Goal: Go to known website: Access a specific website the user already knows

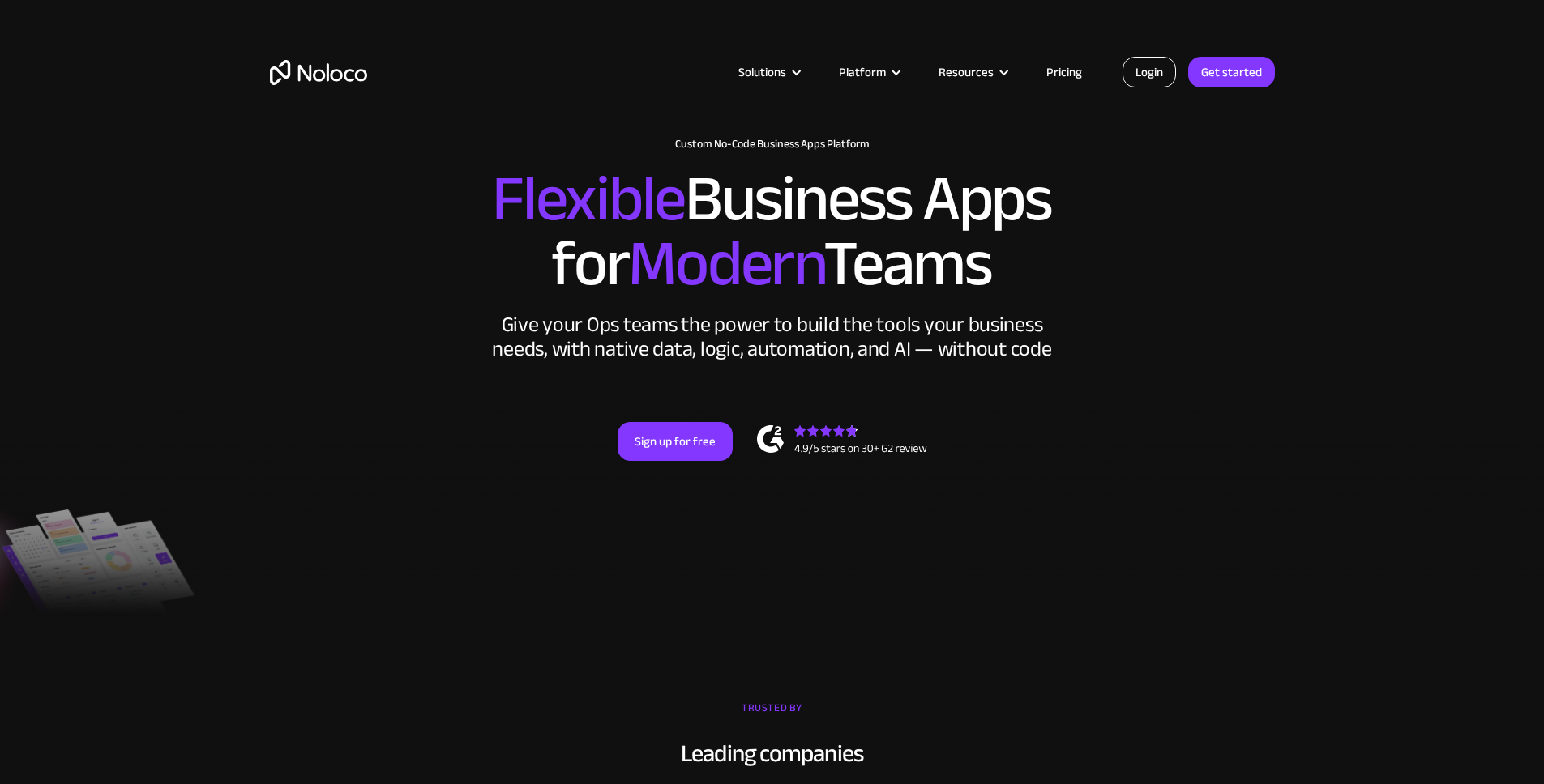
click at [1153, 68] on link "Login" at bounding box center [1149, 72] width 53 height 31
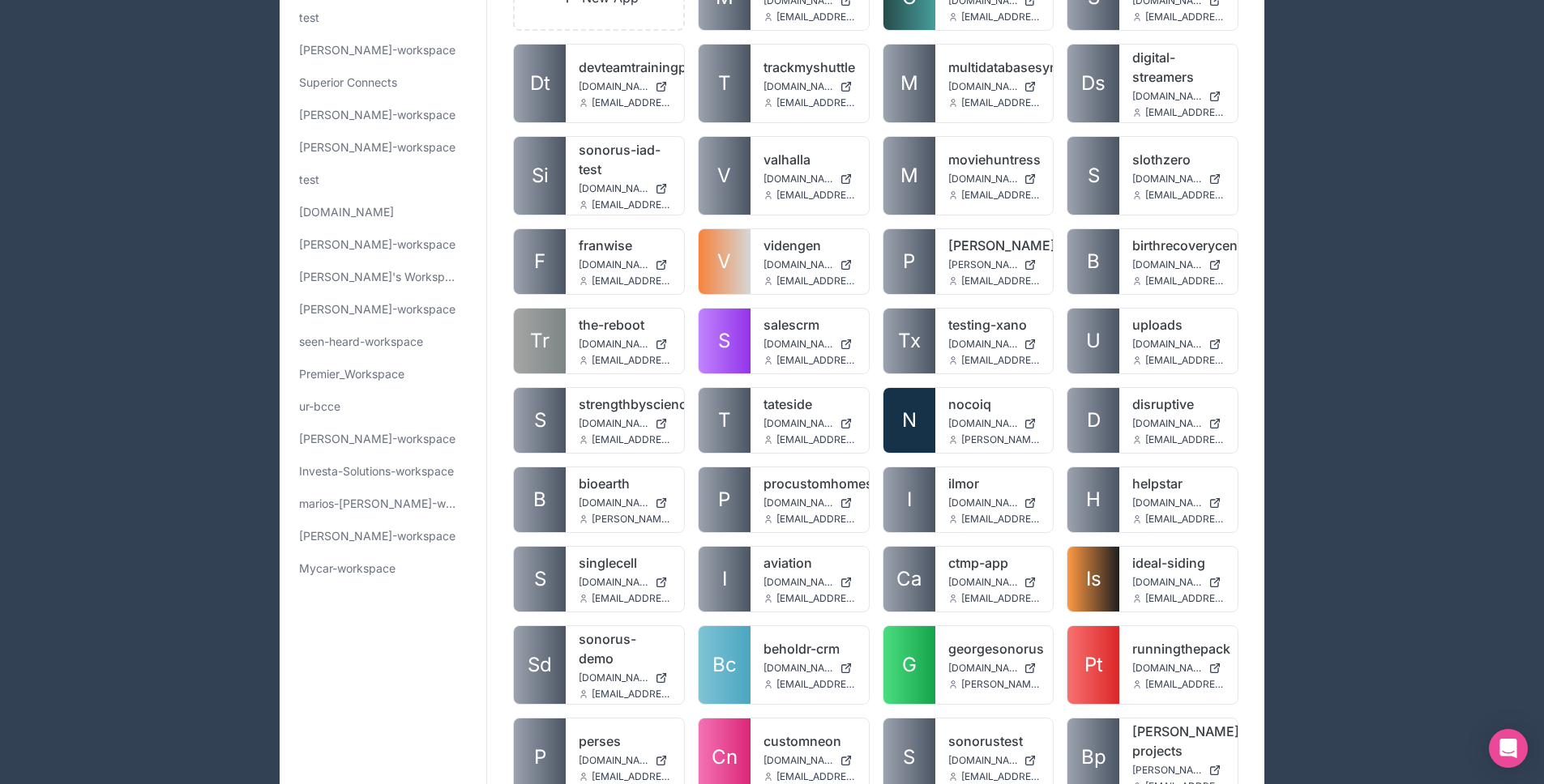
scroll to position [137, 0]
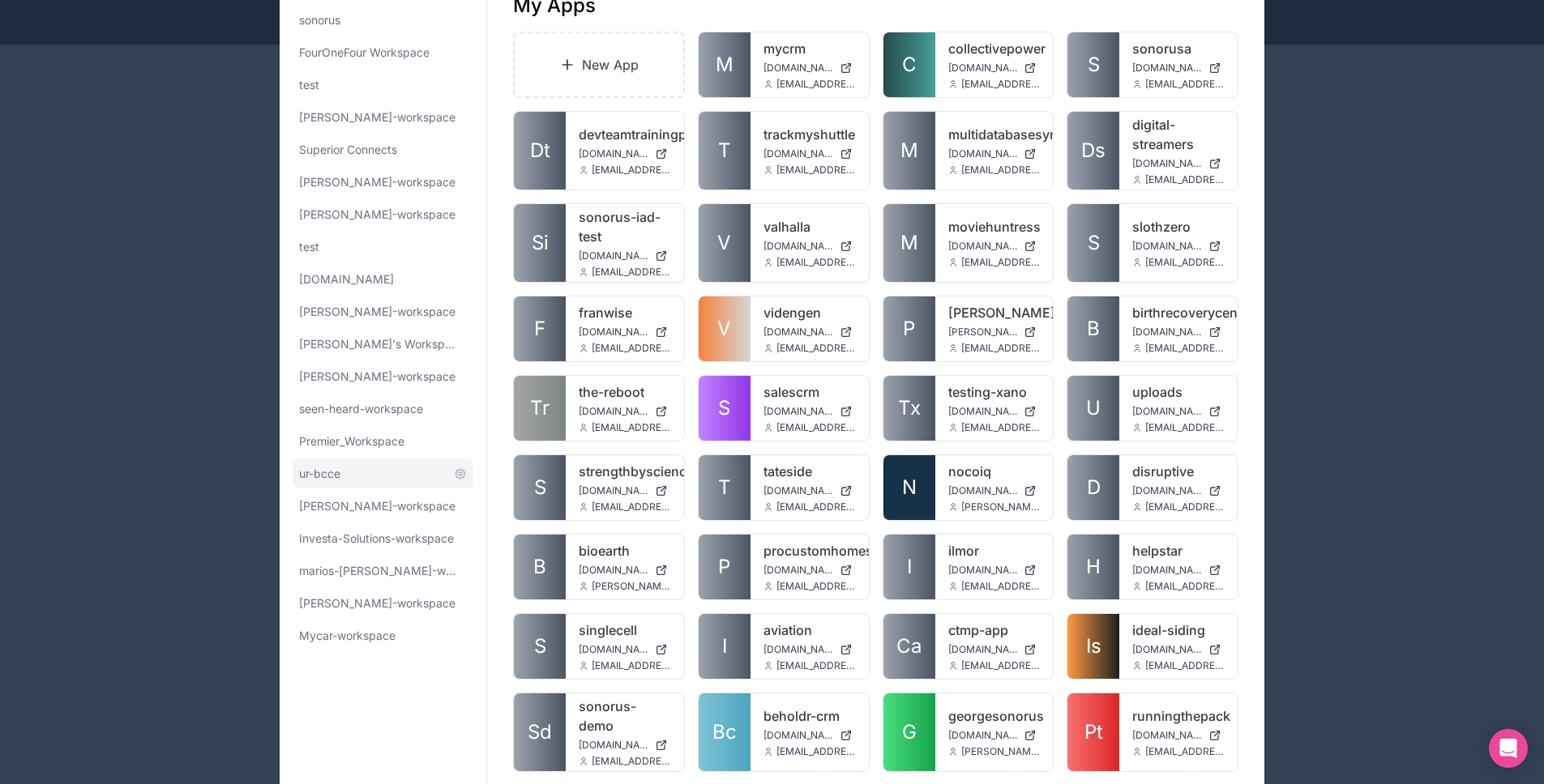
click at [391, 466] on link "ur-bcce" at bounding box center [383, 474] width 181 height 29
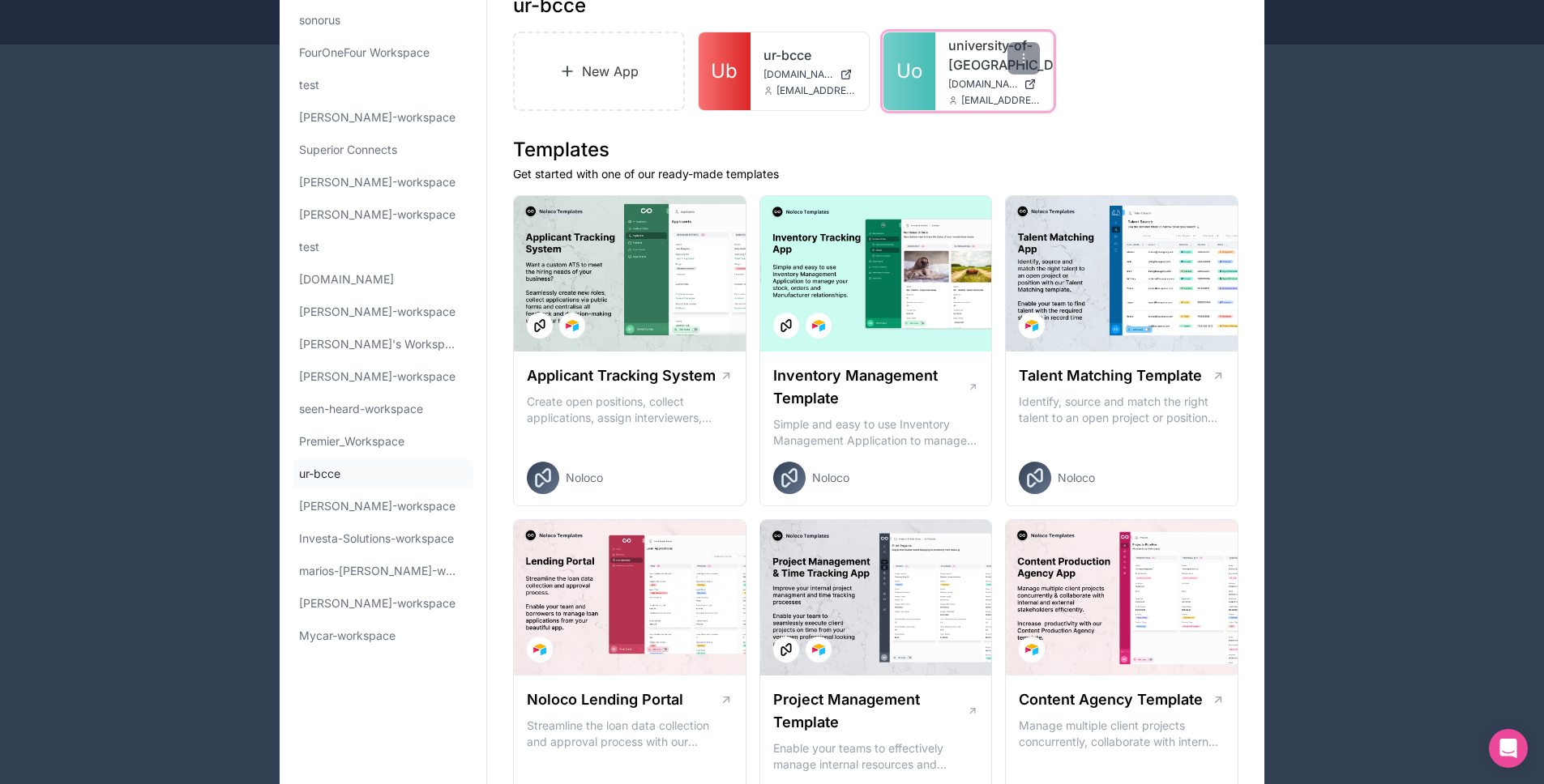
click at [917, 89] on link "Uo" at bounding box center [909, 71] width 52 height 77
